Goal: Find specific page/section: Find specific page/section

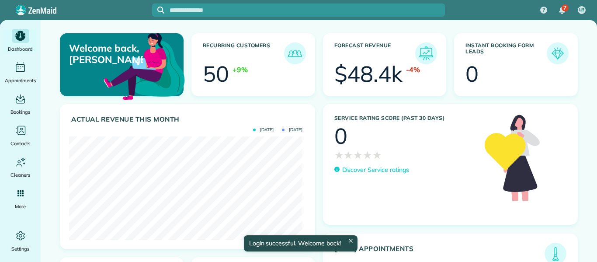
scroll to position [104, 233]
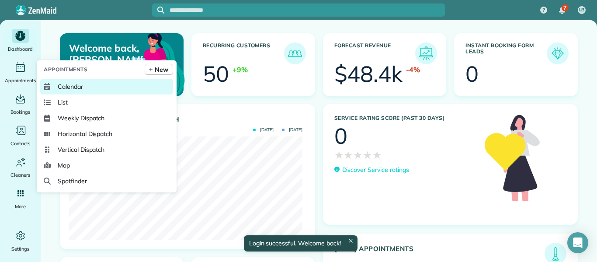
click at [71, 85] on span "Calendar" at bounding box center [70, 86] width 25 height 9
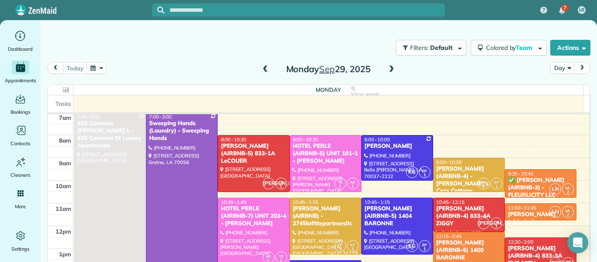
scroll to position [1, 0]
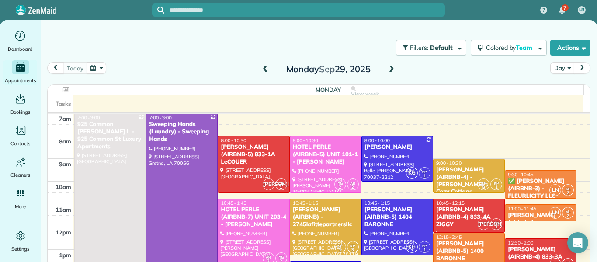
click at [389, 66] on span at bounding box center [392, 70] width 10 height 8
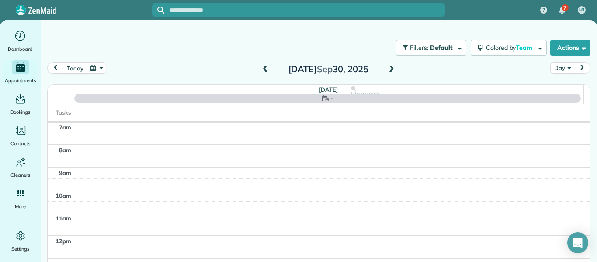
scroll to position [0, 0]
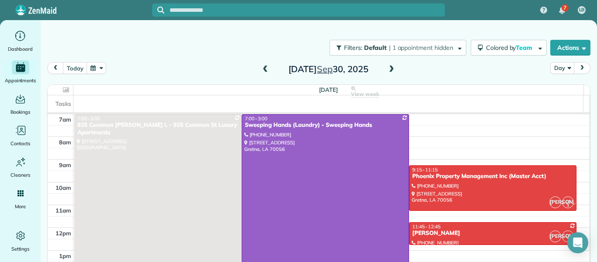
click at [260, 68] on span at bounding box center [265, 70] width 10 height 8
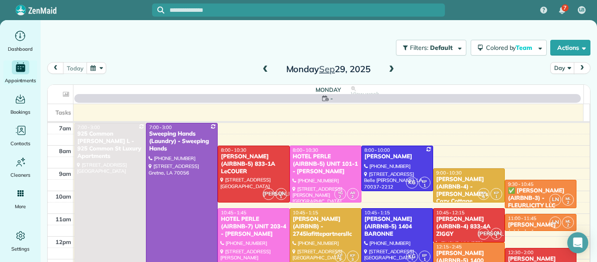
click at [260, 68] on span at bounding box center [265, 70] width 10 height 8
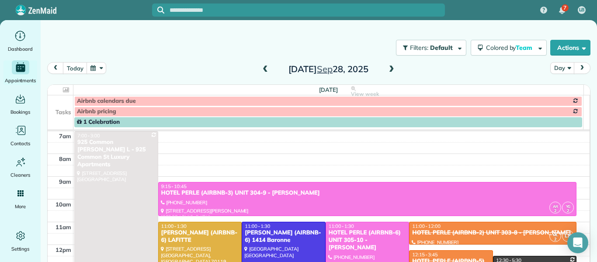
click at [260, 68] on span at bounding box center [265, 70] width 10 height 8
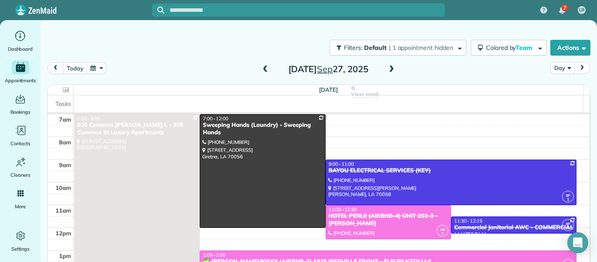
click at [260, 68] on span at bounding box center [265, 70] width 10 height 8
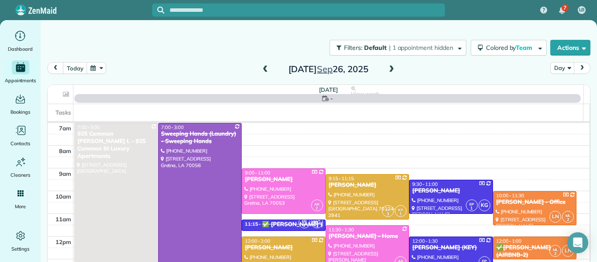
click at [260, 68] on span at bounding box center [265, 70] width 10 height 8
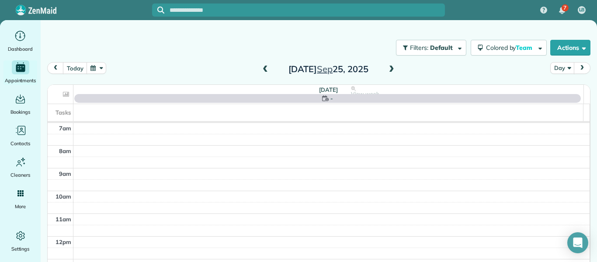
click at [264, 72] on span at bounding box center [265, 70] width 10 height 8
